Goal: Find contact information: Find contact information

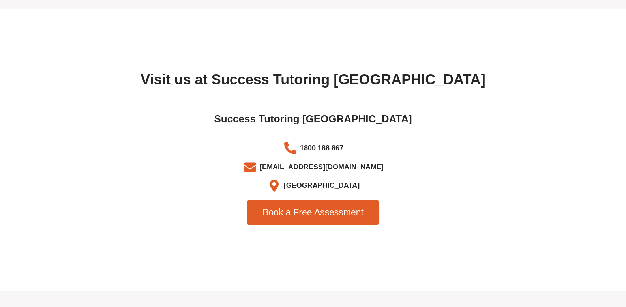
scroll to position [2532, 0]
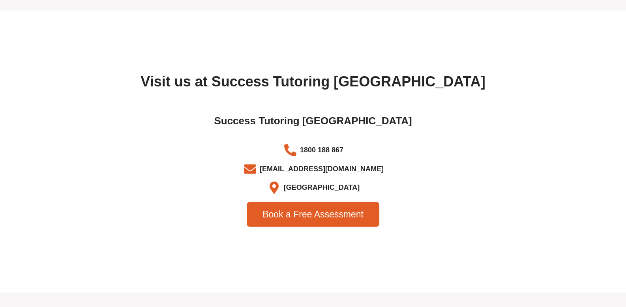
click at [342, 154] on span "1800 188 867" at bounding box center [320, 150] width 45 height 13
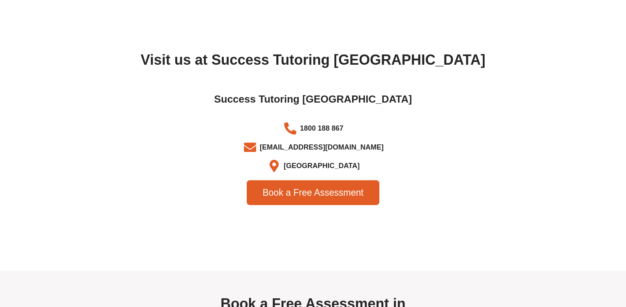
scroll to position [2553, 0]
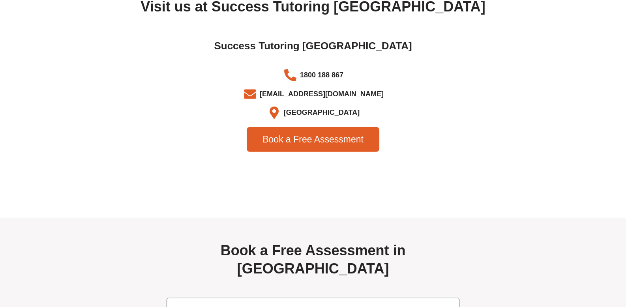
scroll to position [2606, 0]
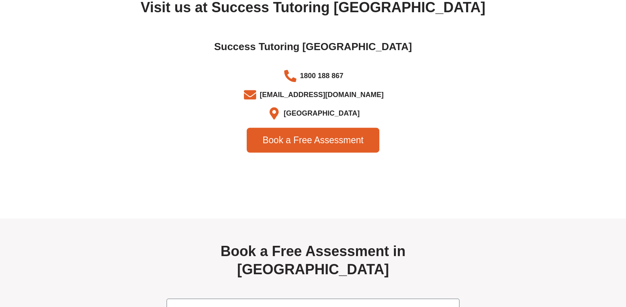
click at [459, 141] on div "Book a Free Assessment" at bounding box center [313, 140] width 435 height 25
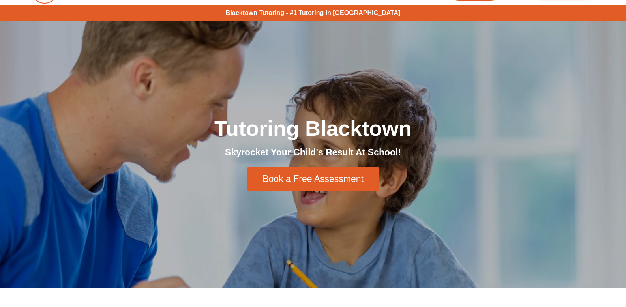
scroll to position [1904, 0]
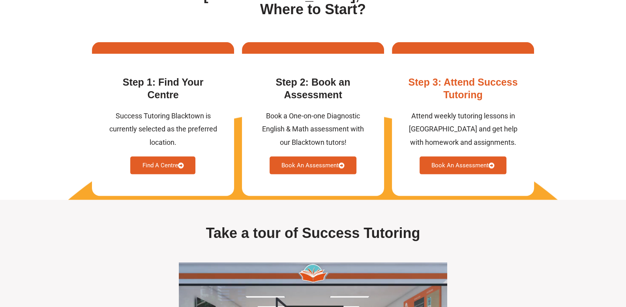
click at [519, 69] on div "Step 3: Attend Success Tutoring Attend weekly tutoring lessons in Blacktown and…" at bounding box center [463, 125] width 142 height 142
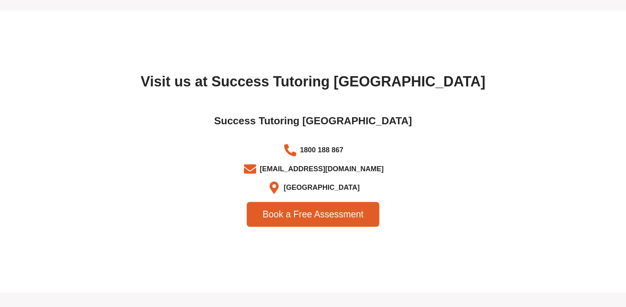
scroll to position [2532, 0]
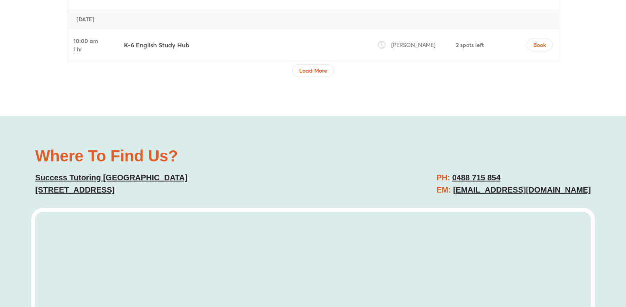
scroll to position [2873, 0]
drag, startPoint x: 504, startPoint y: 129, endPoint x: 454, endPoint y: 129, distance: 49.4
click at [454, 171] on h2 "PH: [PHONE_NUMBER] EM: [EMAIL_ADDRESS][DOMAIN_NAME]" at bounding box center [514, 183] width 154 height 24
copy link "0488 715 854"
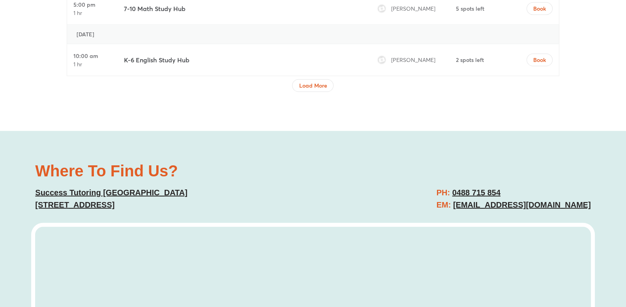
scroll to position [2854, 0]
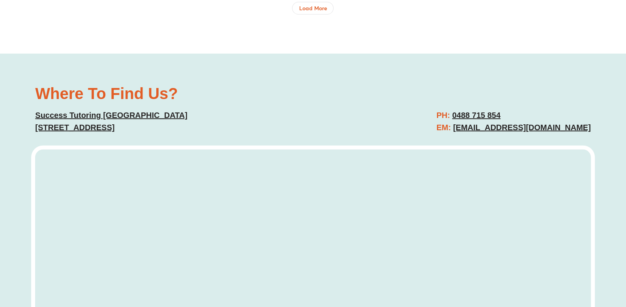
scroll to position [2935, 0]
